Goal: Check status: Check status

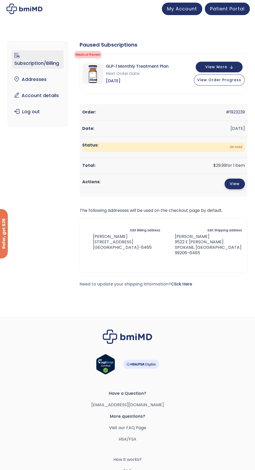
click at [234, 184] on link "View" at bounding box center [235, 184] width 20 height 11
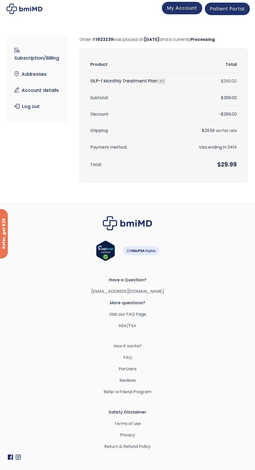
click at [182, 11] on span "My Account" at bounding box center [182, 8] width 30 height 7
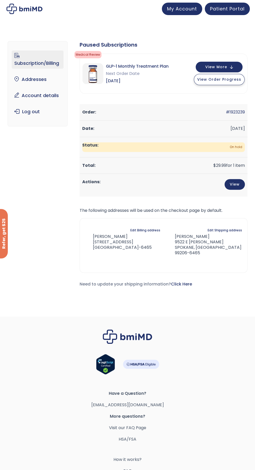
click at [207, 80] on span "View Order Progress" at bounding box center [219, 79] width 44 height 5
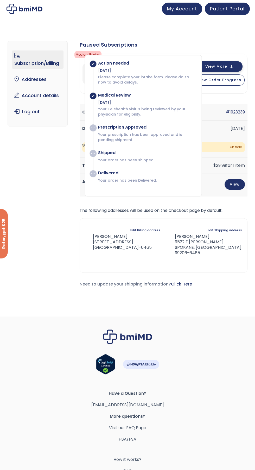
click at [221, 67] on span "View More" at bounding box center [216, 66] width 22 height 3
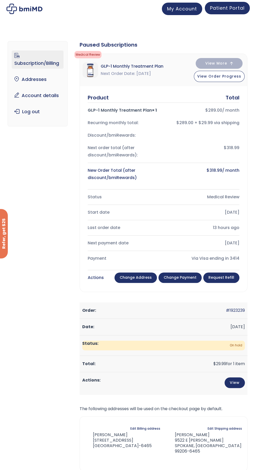
click at [222, 9] on span "Patient Portal" at bounding box center [227, 8] width 35 height 7
